Goal: Task Accomplishment & Management: Use online tool/utility

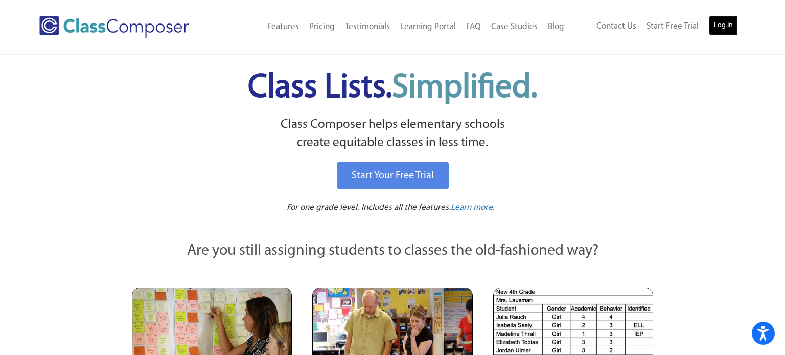
click at [730, 22] on link "Log In" at bounding box center [723, 25] width 29 height 20
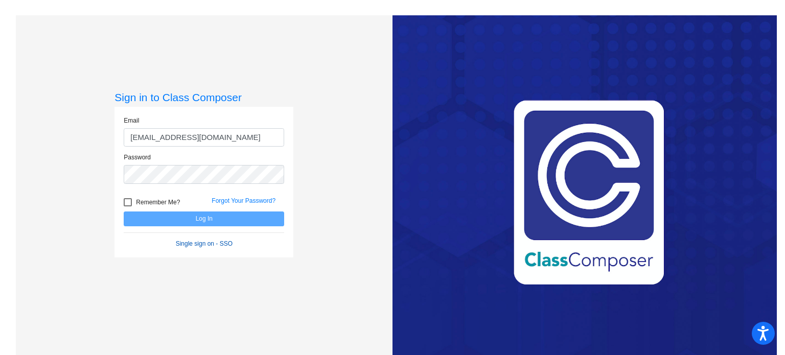
click at [201, 244] on link "Single sign on - SSO" at bounding box center [204, 243] width 57 height 7
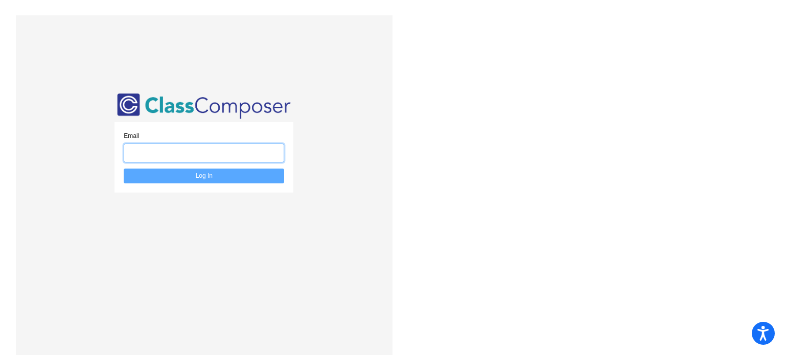
type input "[EMAIL_ADDRESS][DOMAIN_NAME]"
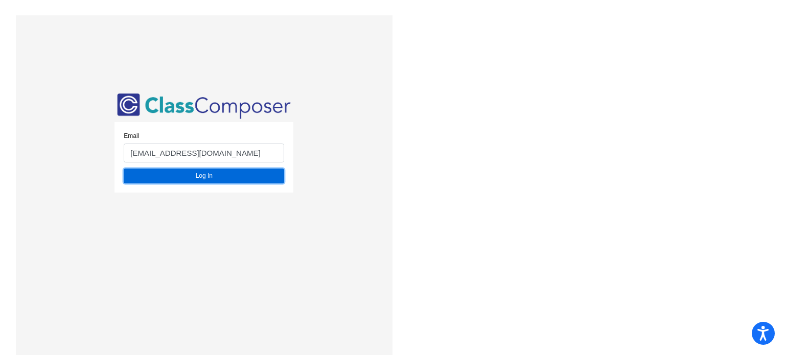
click at [195, 176] on button "Log In" at bounding box center [204, 176] width 160 height 15
click at [206, 178] on button "Log In" at bounding box center [204, 176] width 160 height 15
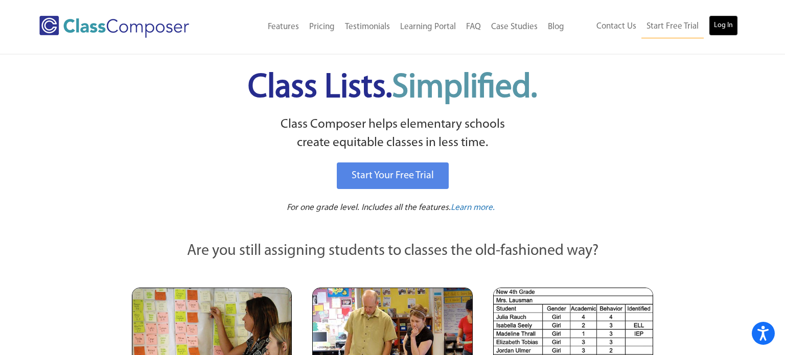
click at [719, 27] on link "Log In" at bounding box center [723, 25] width 29 height 20
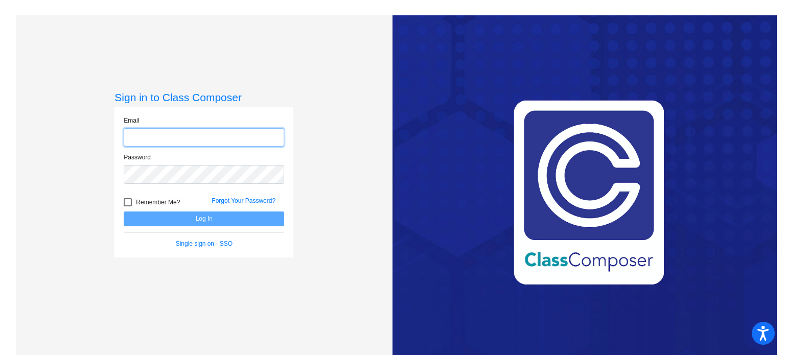
type input "[EMAIL_ADDRESS][DOMAIN_NAME]"
click at [126, 204] on div at bounding box center [128, 202] width 8 height 8
click at [127, 206] on input "Remember Me?" at bounding box center [127, 206] width 1 height 1
checkbox input "true"
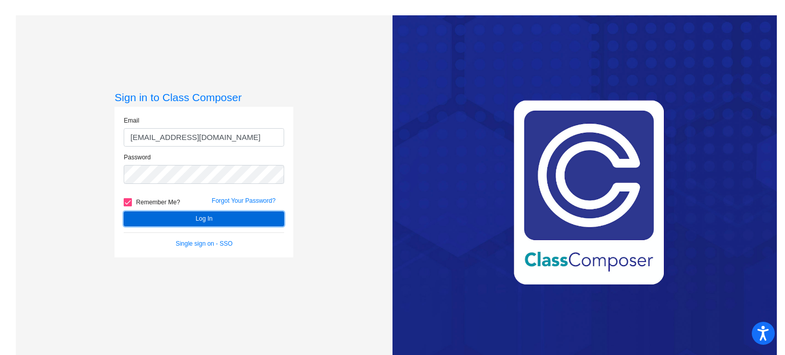
click at [140, 219] on button "Log In" at bounding box center [204, 219] width 160 height 15
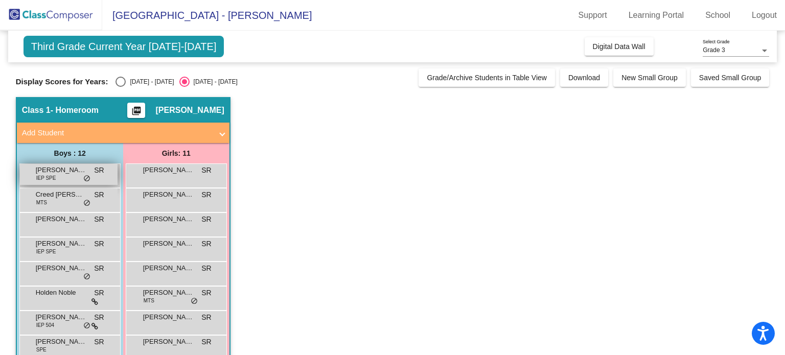
click at [63, 167] on span "[PERSON_NAME]" at bounding box center [61, 170] width 51 height 10
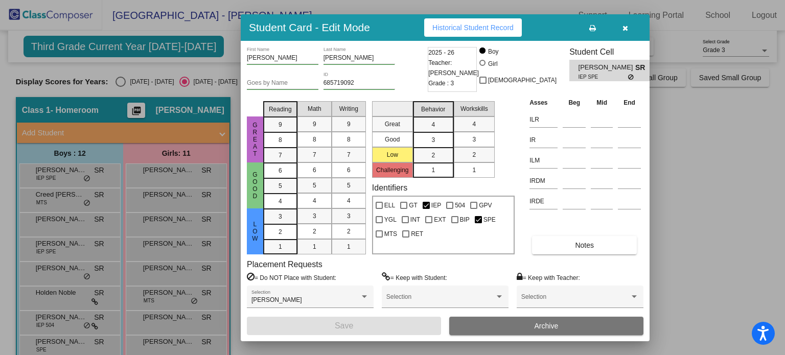
click at [626, 25] on icon "button" at bounding box center [625, 28] width 6 height 7
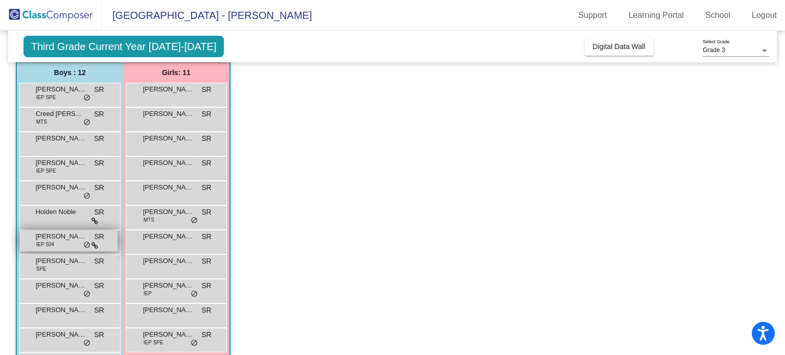
scroll to position [83, 0]
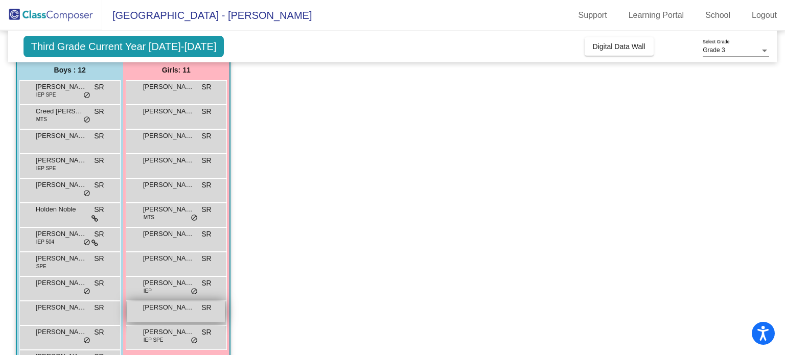
click at [159, 307] on span "Mila Vasquez" at bounding box center [168, 308] width 51 height 10
